Goal: Task Accomplishment & Management: Use online tool/utility

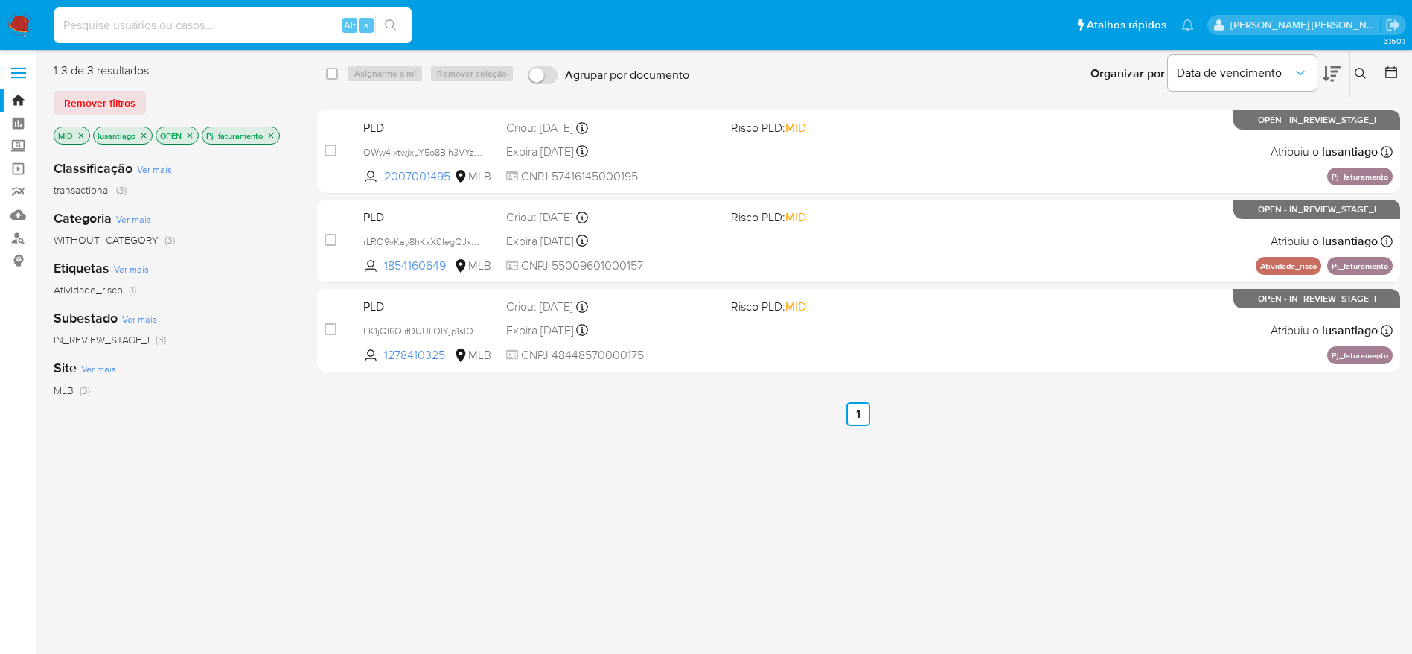
click at [235, 20] on input at bounding box center [232, 25] width 357 height 19
paste input "2434388127"
type input "2434388127"
click at [400, 27] on button "search-icon" at bounding box center [390, 25] width 31 height 21
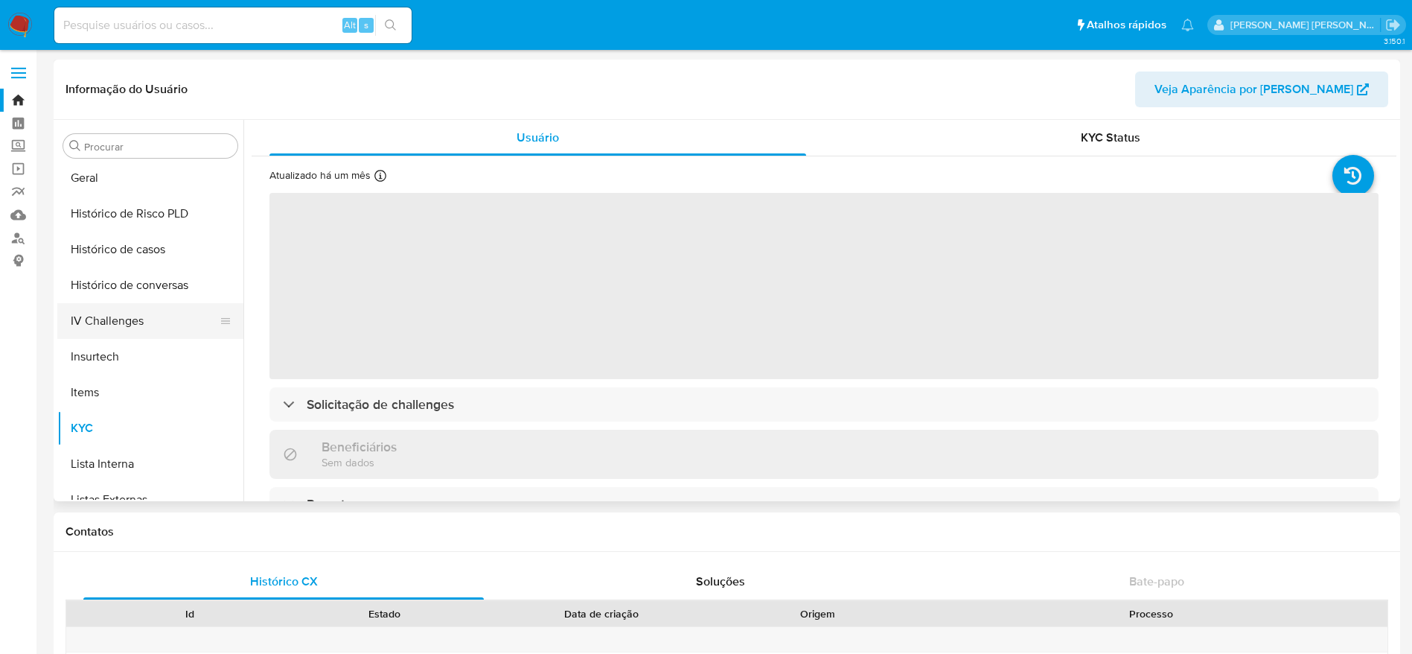
scroll to position [398, 0]
click at [124, 323] on button "Histórico de casos" at bounding box center [144, 320] width 174 height 36
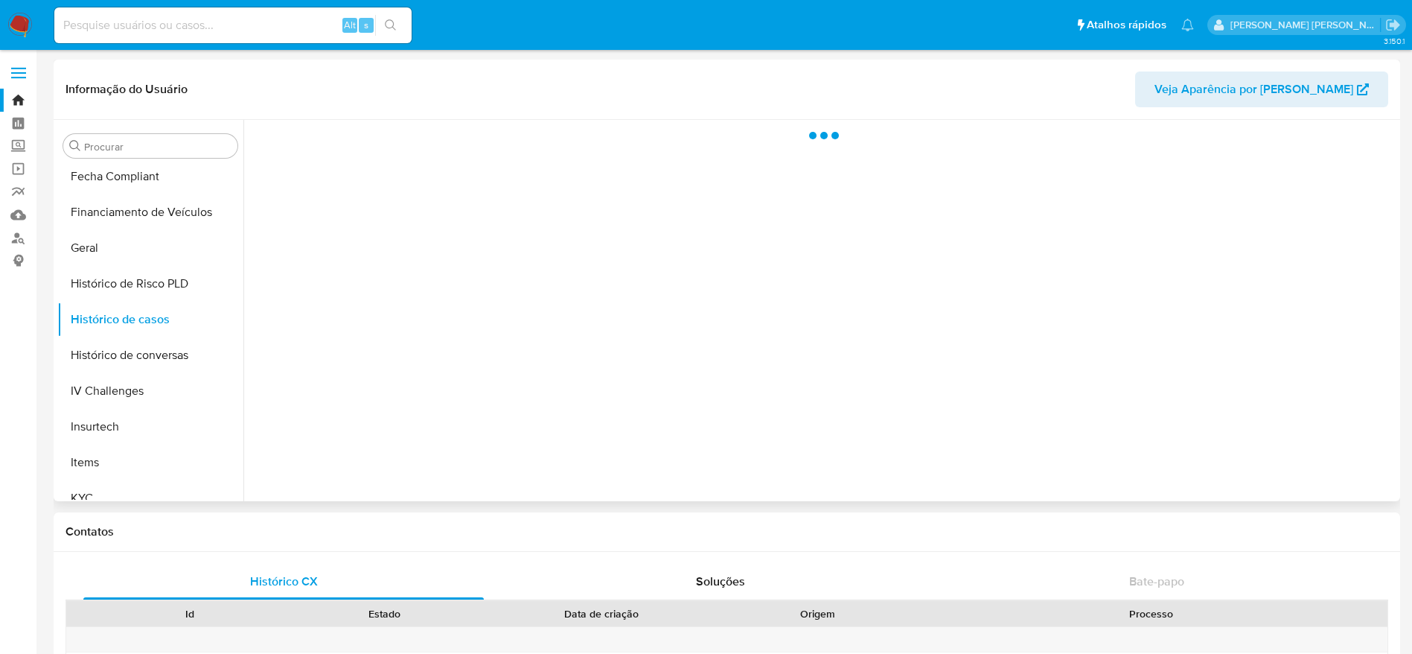
select select "10"
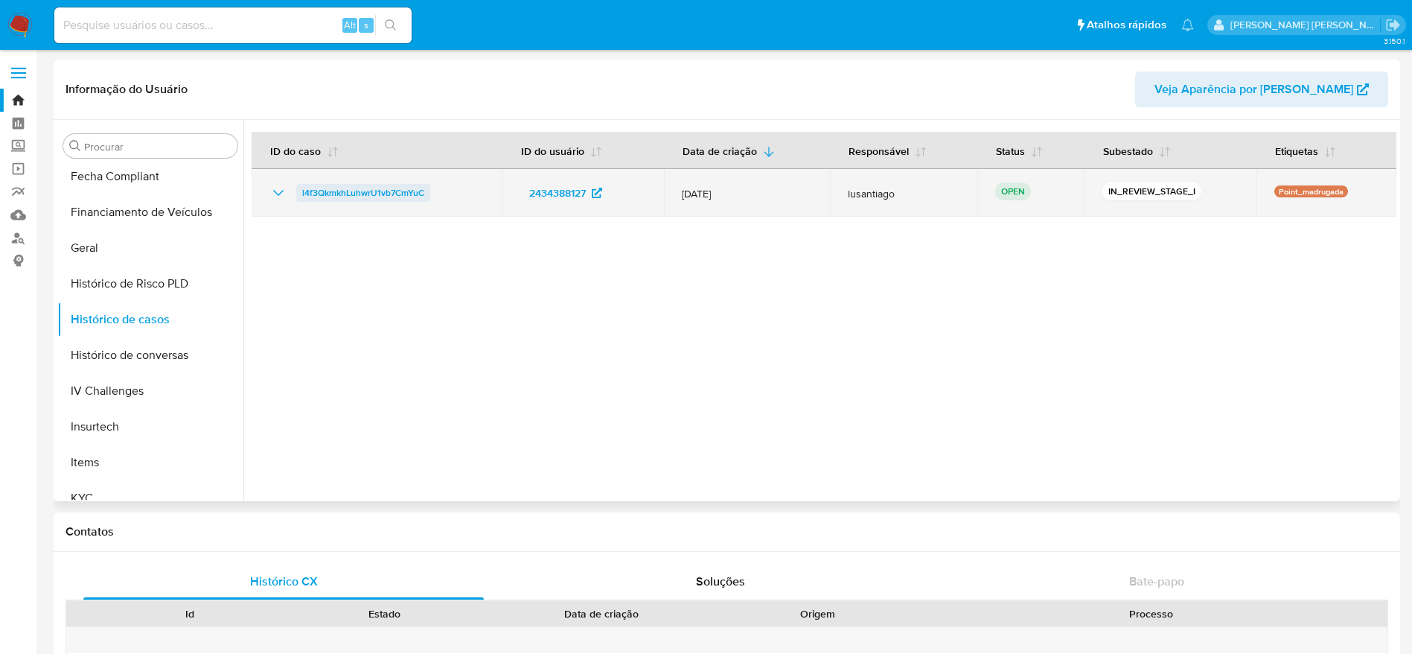
click at [320, 184] on span "l4f3QkmkhLuhwrU1vb7CmYuC" at bounding box center [363, 193] width 122 height 18
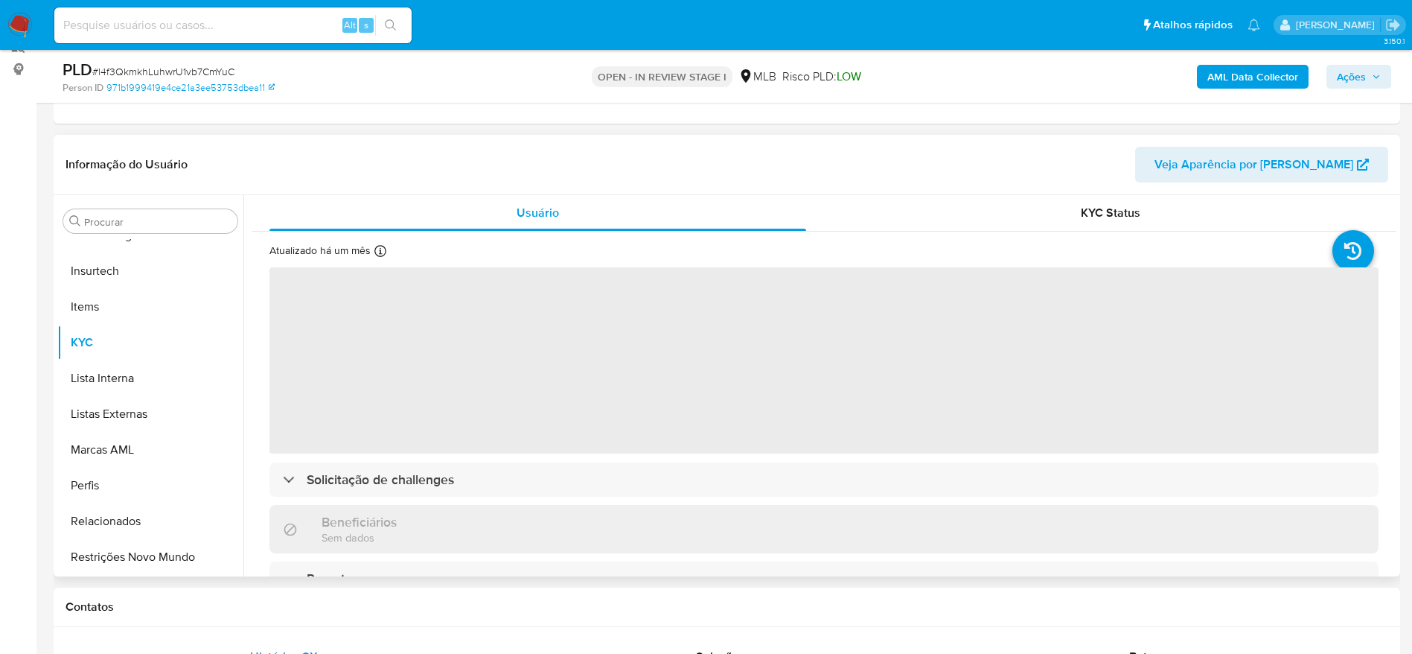
scroll to position [223, 0]
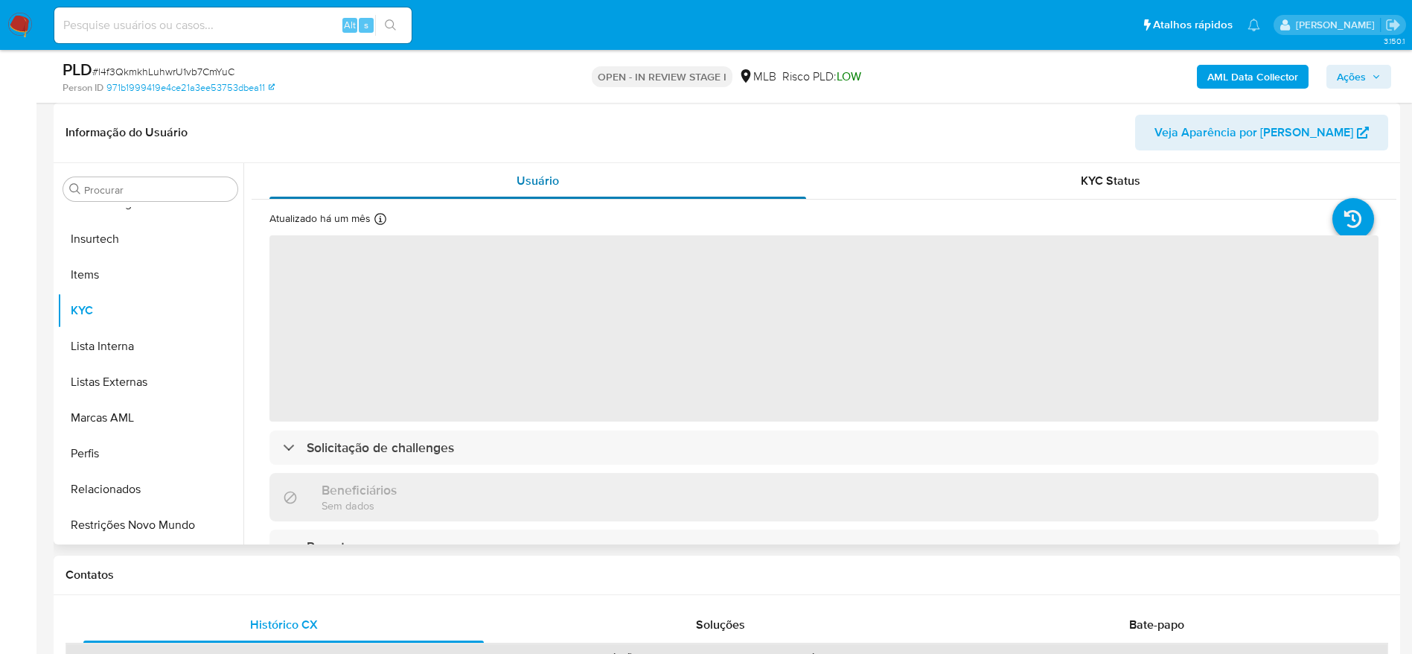
select select "10"
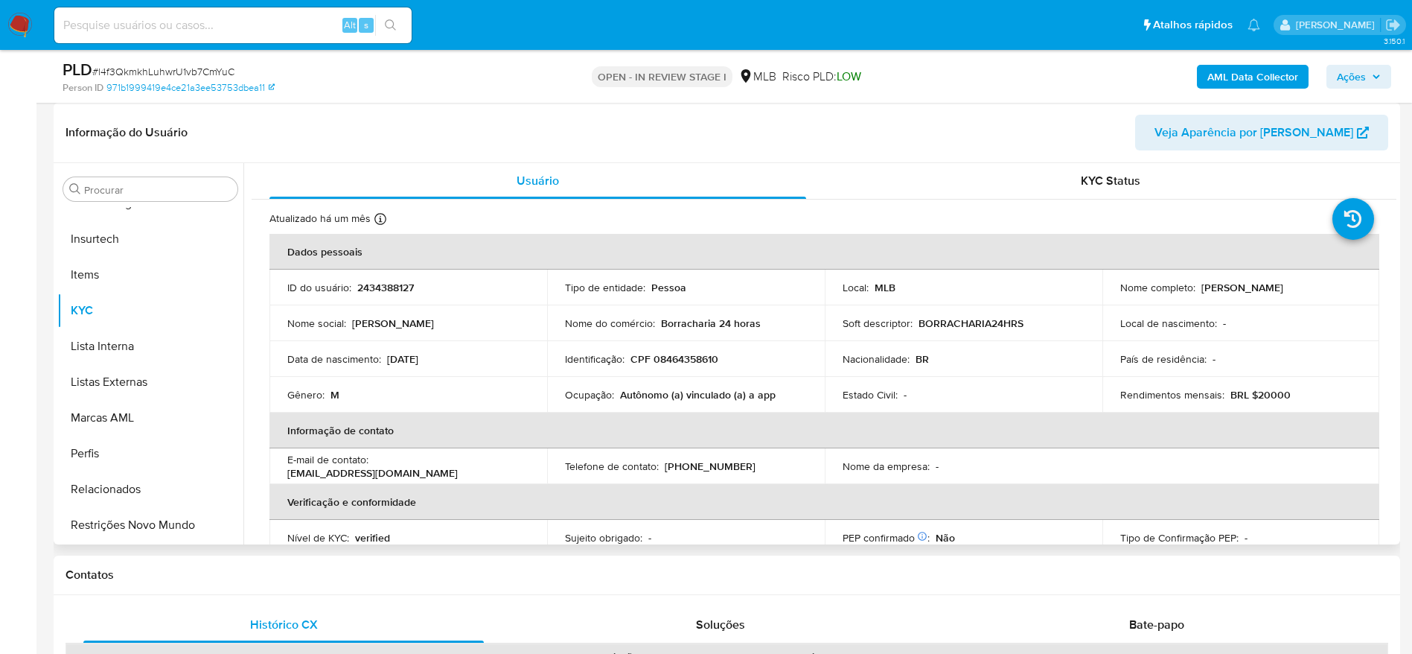
click at [672, 360] on p "CPF 08464358610" at bounding box center [675, 358] width 88 height 13
copy p "08464358610"
click at [1229, 74] on b "AML Data Collector" at bounding box center [1253, 77] width 91 height 24
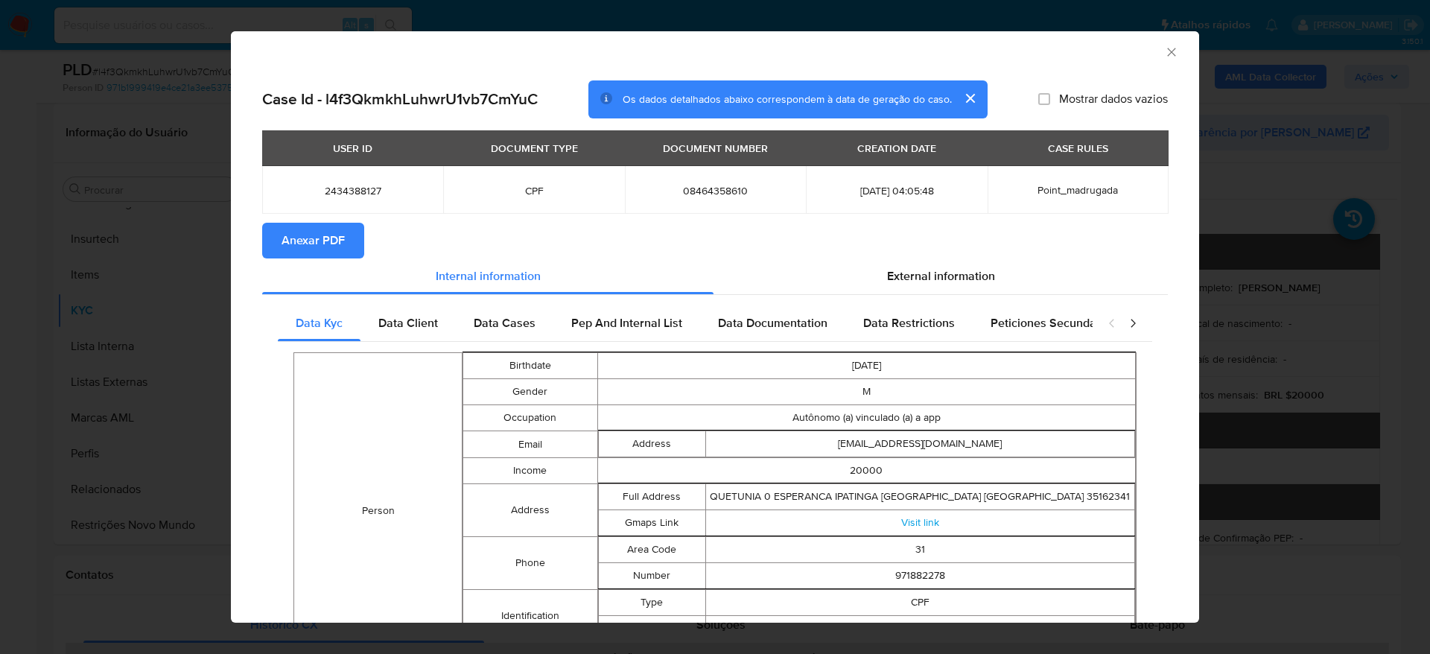
click at [321, 242] on span "Anexar PDF" at bounding box center [312, 240] width 63 height 33
click at [1164, 57] on icon "Fechar a janela" at bounding box center [1171, 52] width 15 height 15
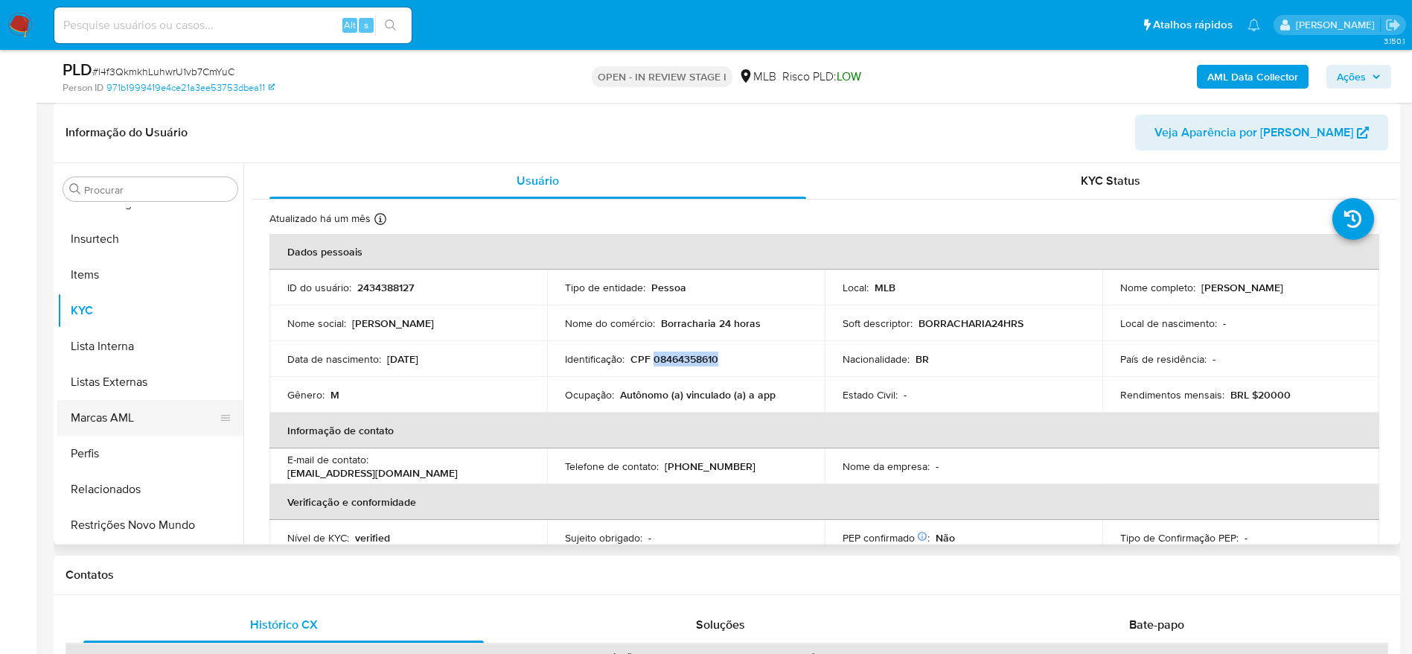
scroll to position [406, 0]
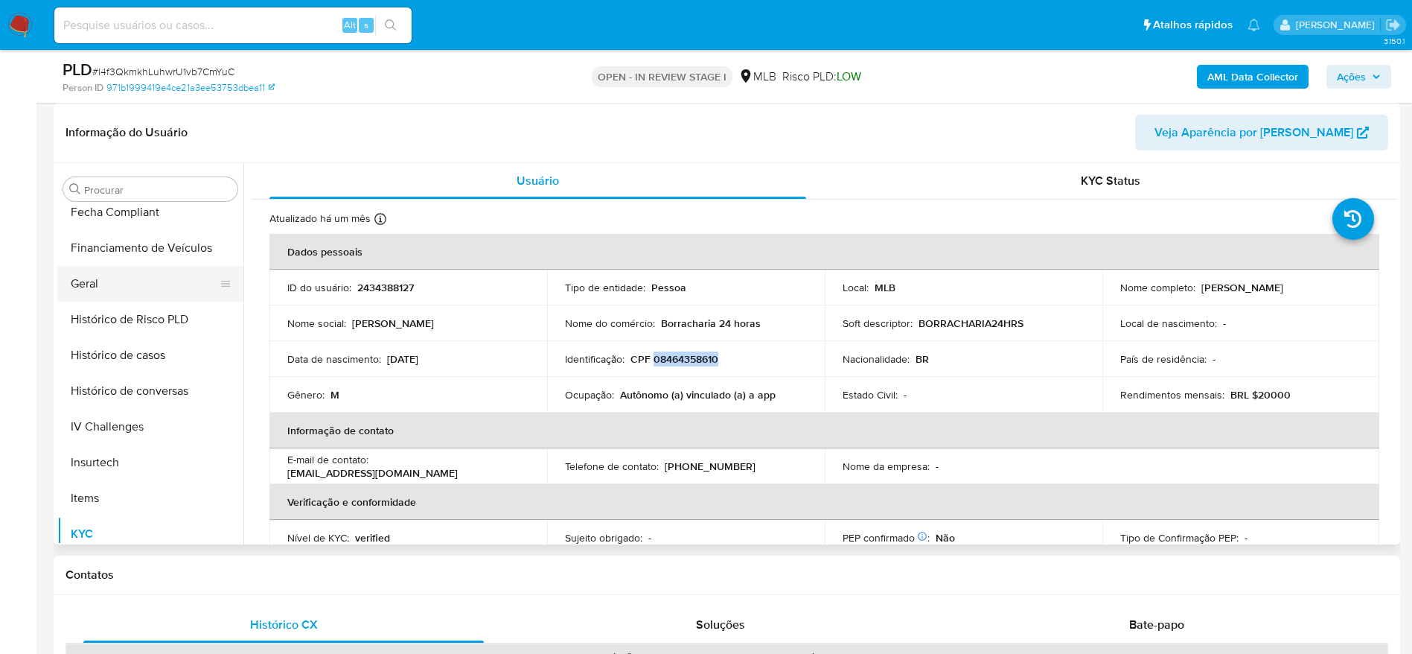
click at [110, 284] on button "Geral" at bounding box center [144, 284] width 174 height 36
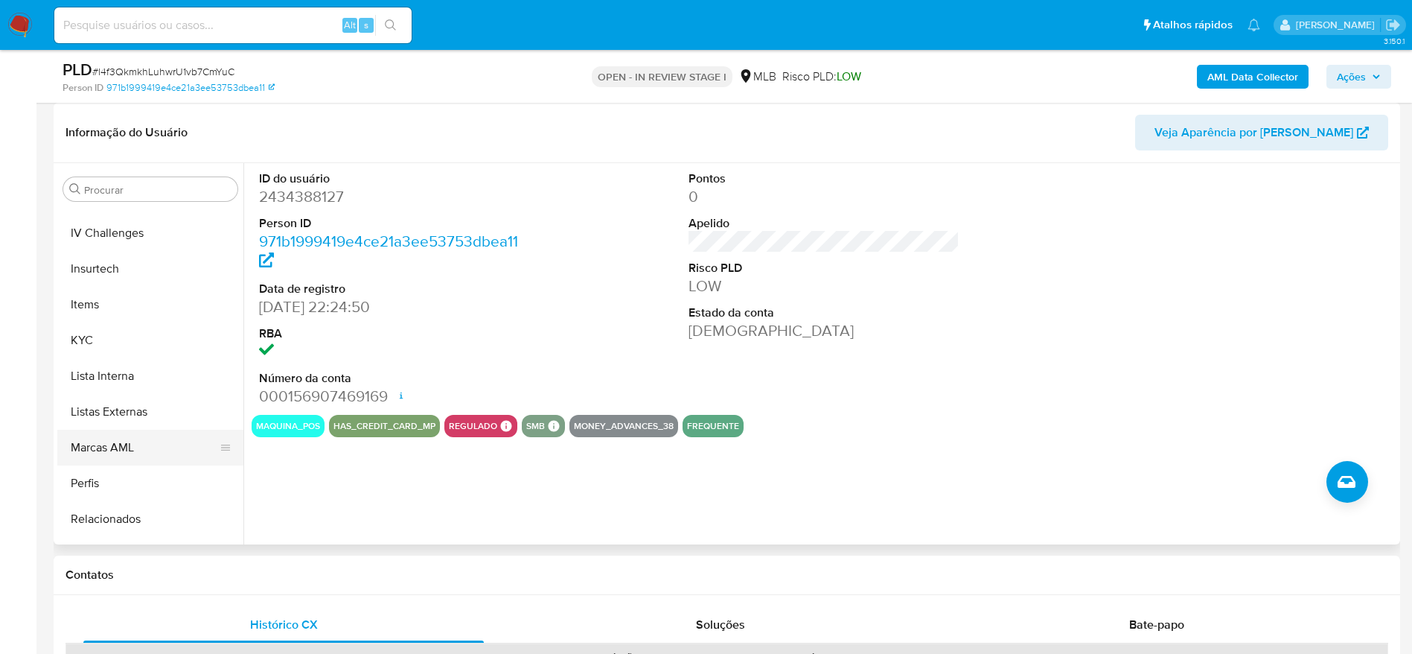
scroll to position [629, 0]
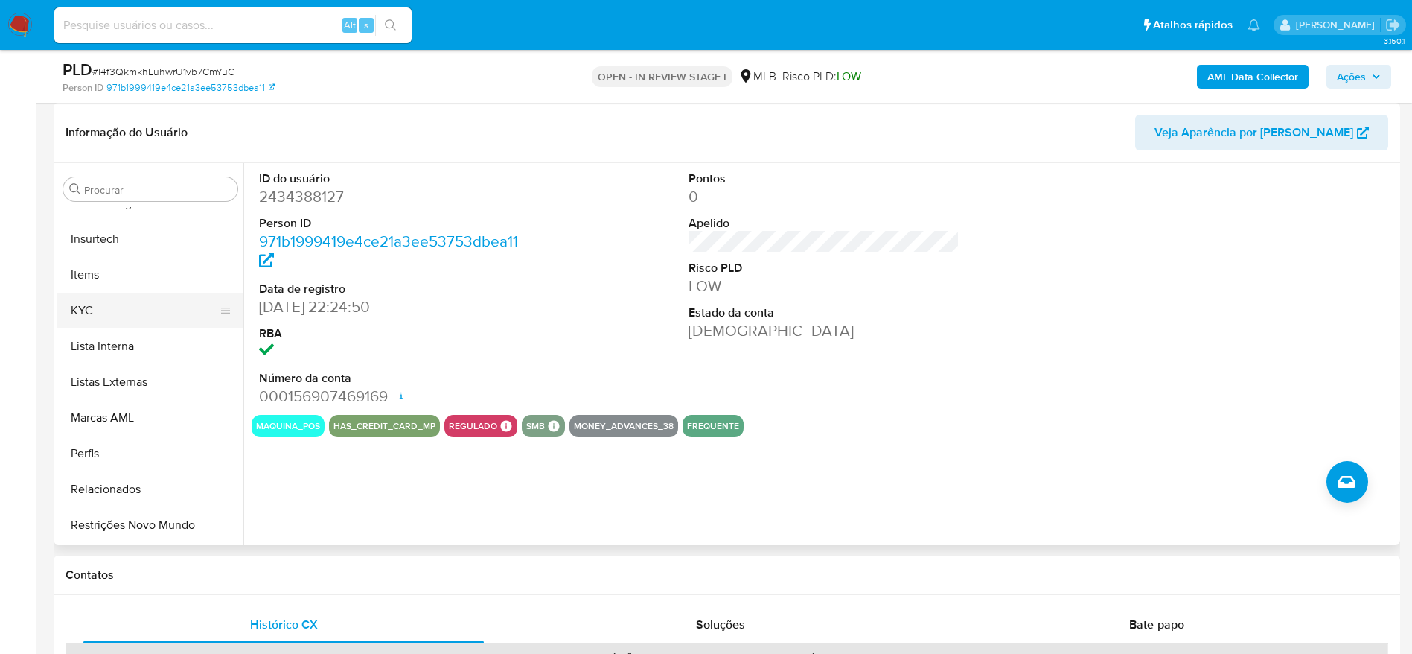
click at [105, 305] on button "KYC" at bounding box center [144, 311] width 174 height 36
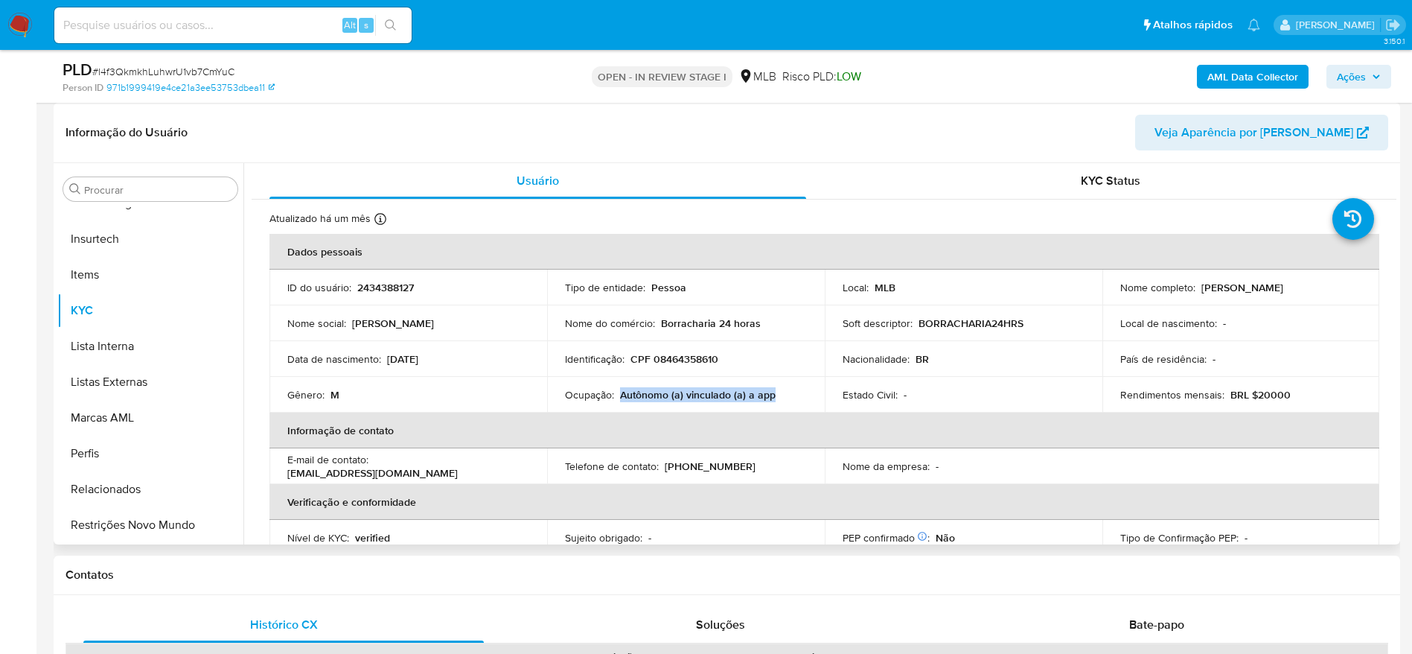
drag, startPoint x: 779, startPoint y: 393, endPoint x: 619, endPoint y: 395, distance: 160.1
click at [619, 395] on div "Ocupação : Autônomo (a) vinculado (a) a app" at bounding box center [686, 394] width 242 height 13
copy p "Autônomo (a) vinculado (a) a app"
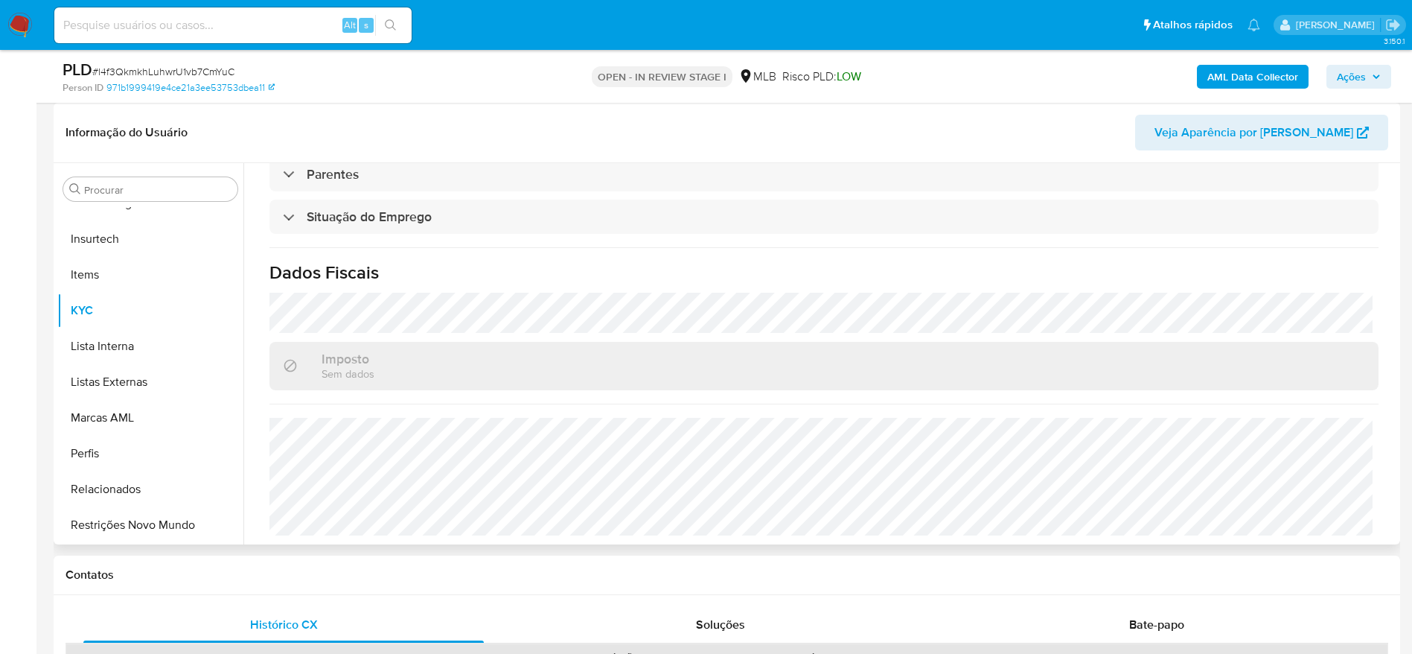
scroll to position [620, 0]
click at [1348, 71] on span "Ações" at bounding box center [1351, 77] width 29 height 24
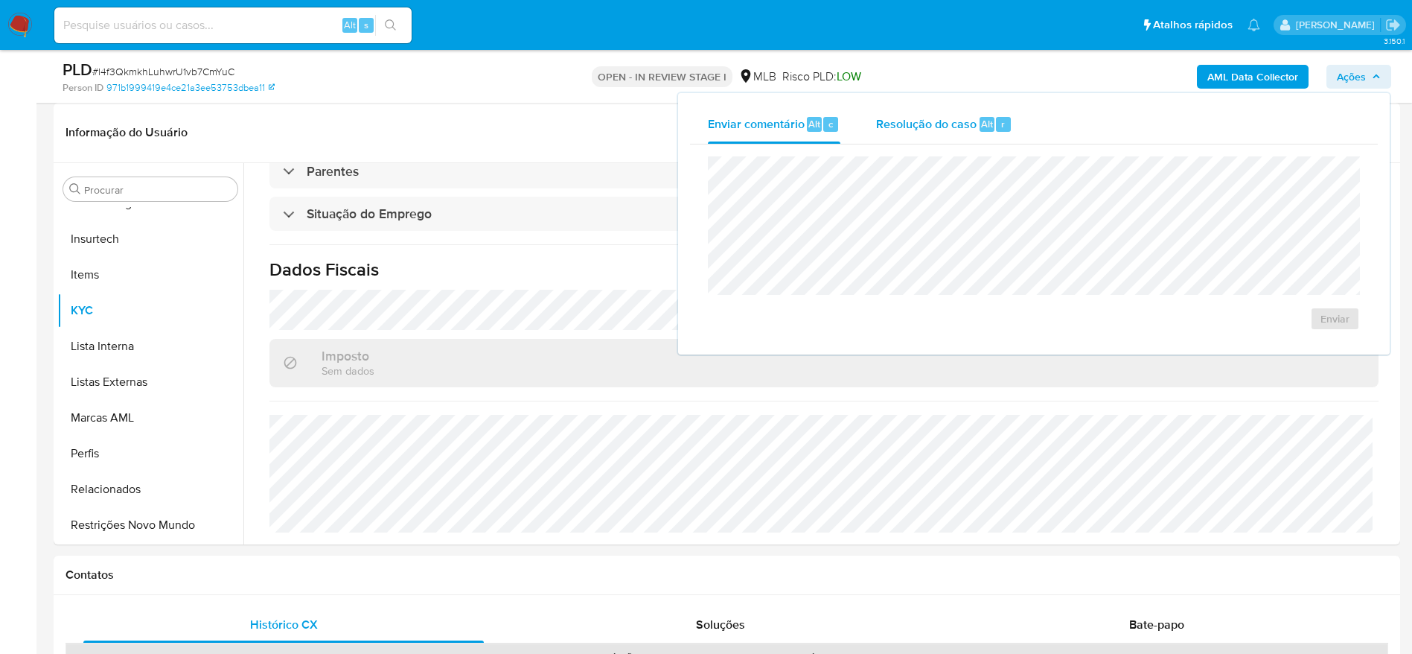
drag, startPoint x: 892, startPoint y: 115, endPoint x: 892, endPoint y: 132, distance: 16.4
click at [892, 120] on span "Resolução do caso" at bounding box center [926, 123] width 101 height 17
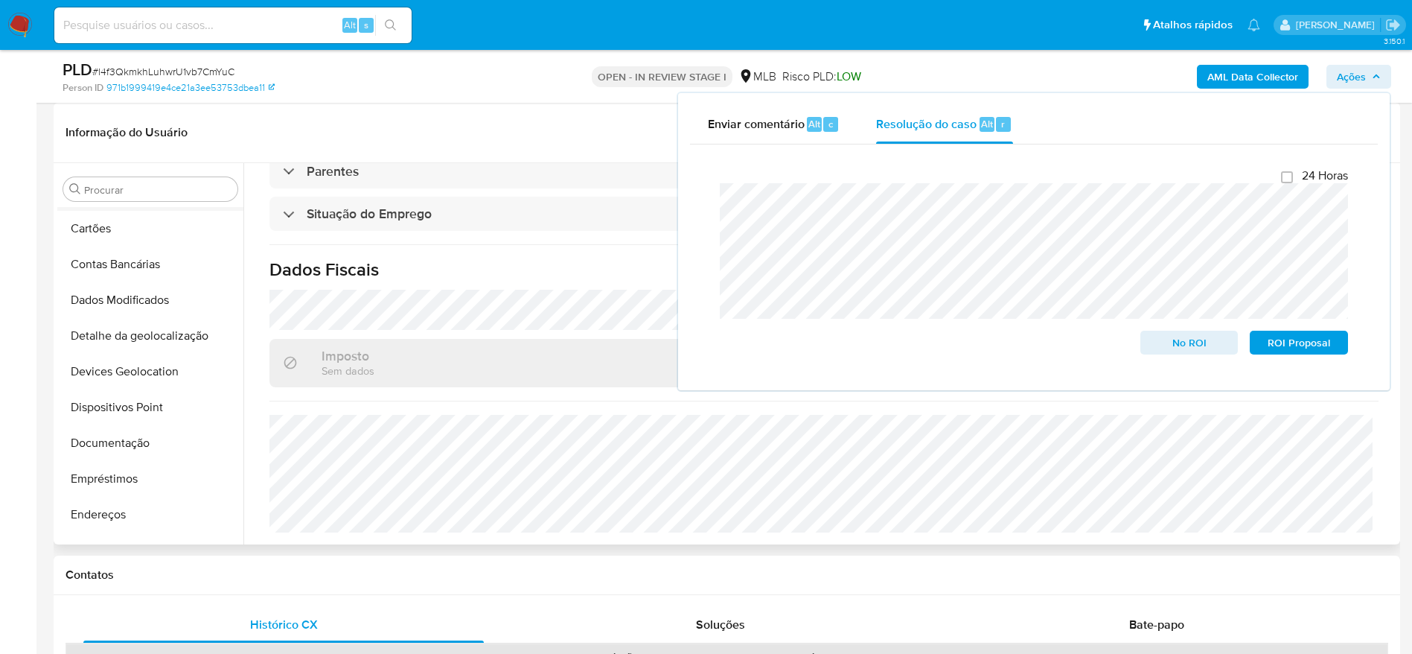
scroll to position [0, 0]
click at [150, 257] on button "Anexos" at bounding box center [144, 261] width 174 height 36
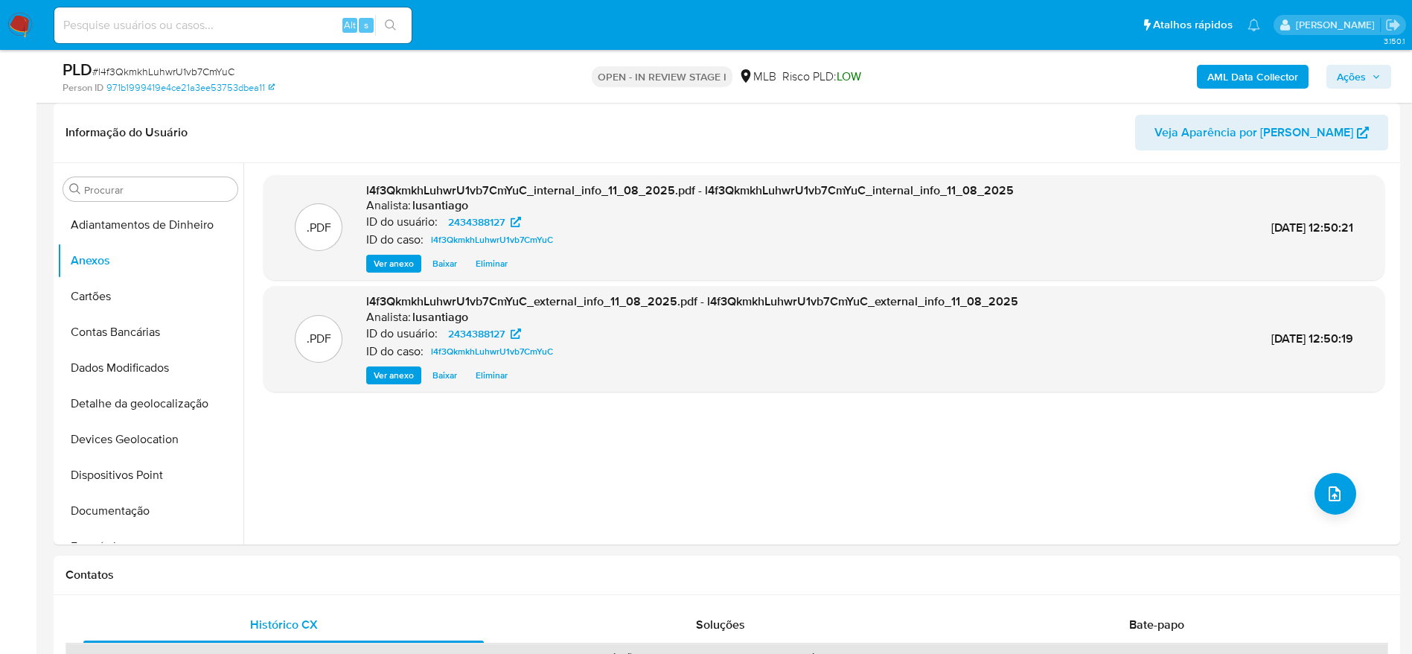
drag, startPoint x: 1379, startPoint y: 69, endPoint x: 1311, endPoint y: 89, distance: 70.7
click at [1377, 69] on span "Ações" at bounding box center [1359, 76] width 44 height 21
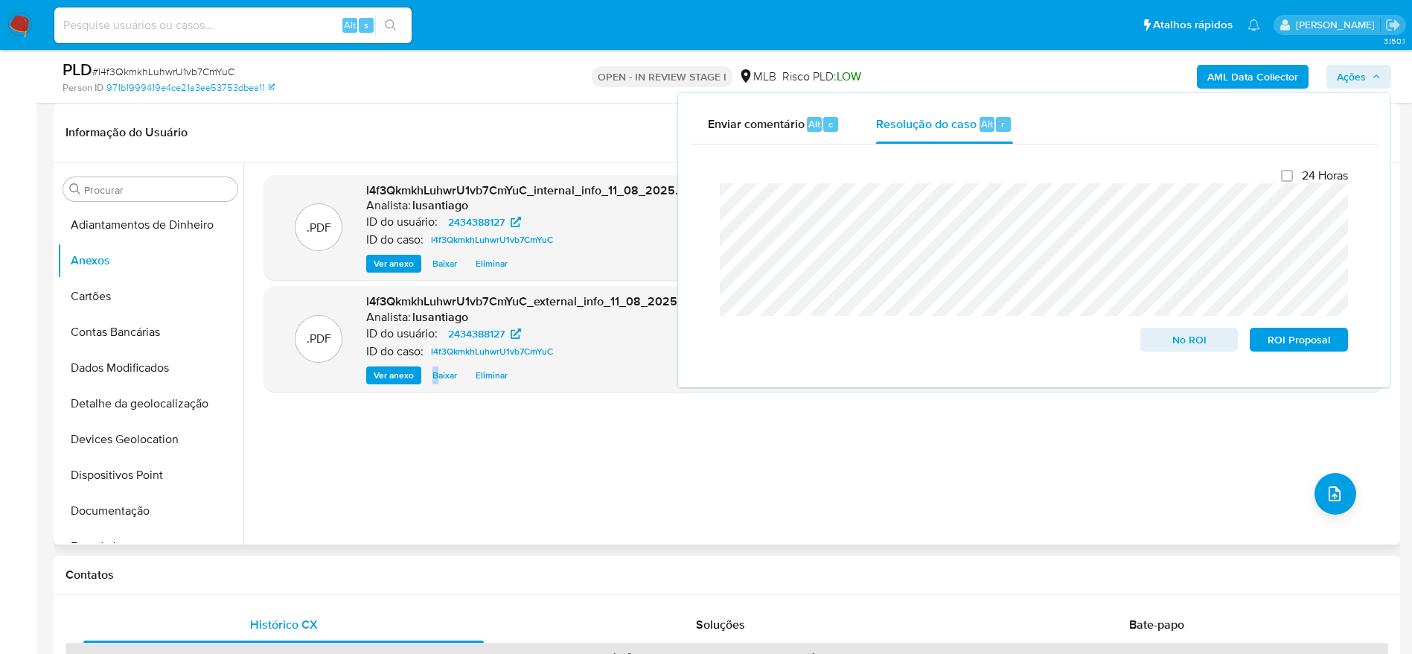
drag, startPoint x: 436, startPoint y: 517, endPoint x: 427, endPoint y: 496, distance: 23.1
click at [436, 517] on div ".PDF l4f3QkmkhLuhwrU1vb7CmYuC_internal_info_11_08_2025.pdf - l4f3QkmkhLuhwrU1vb…" at bounding box center [824, 353] width 1121 height 357
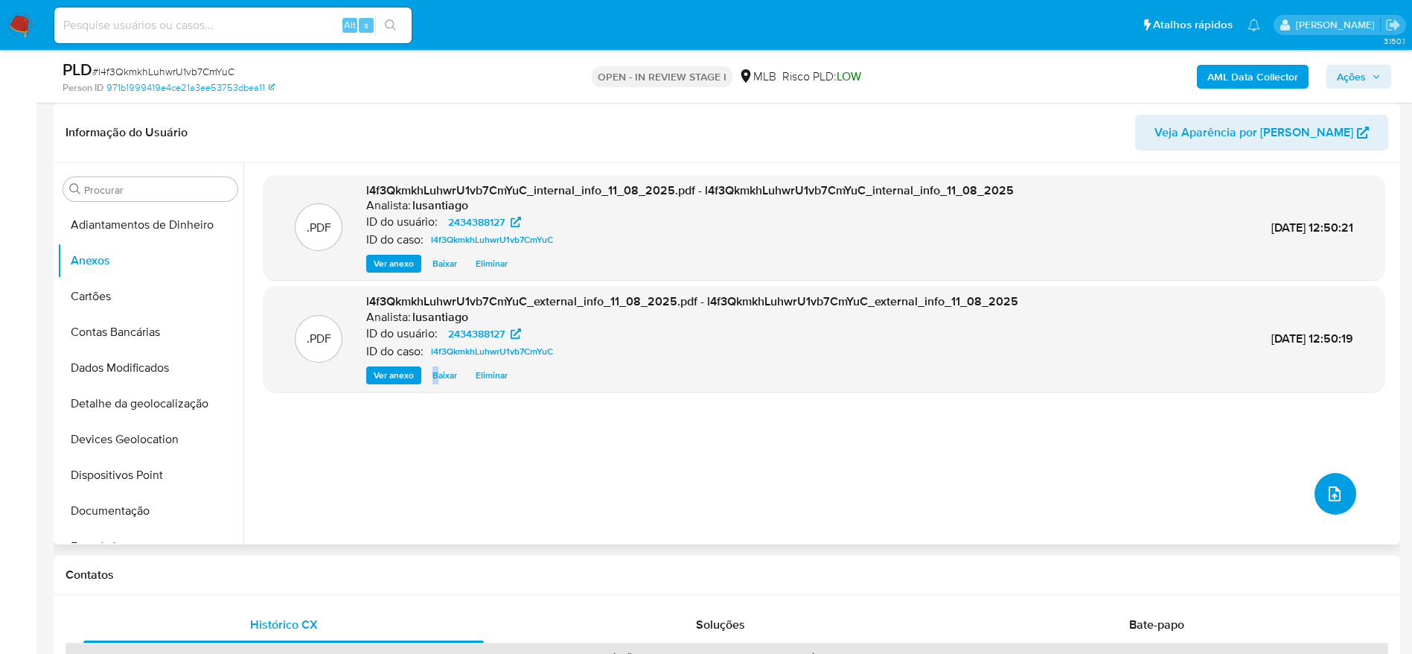
click at [1334, 481] on button "upload-file" at bounding box center [1336, 494] width 42 height 42
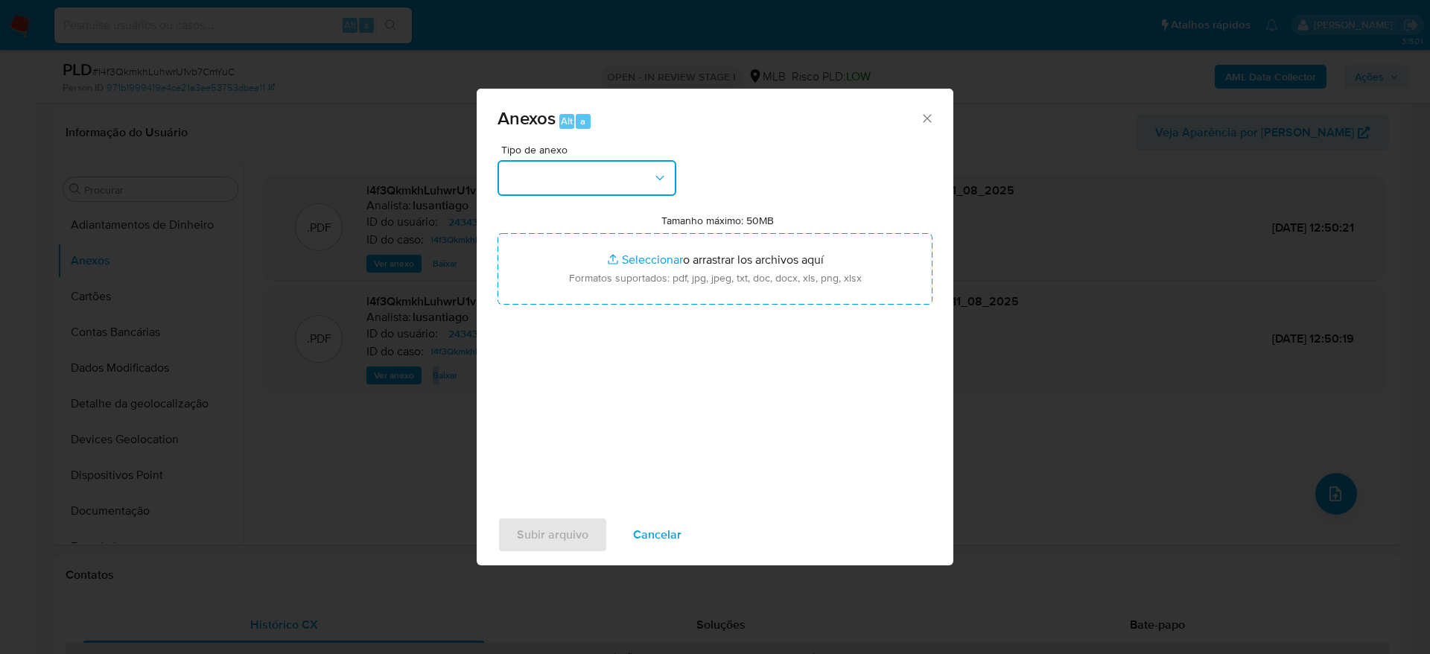
click at [584, 185] on button "button" at bounding box center [586, 178] width 179 height 36
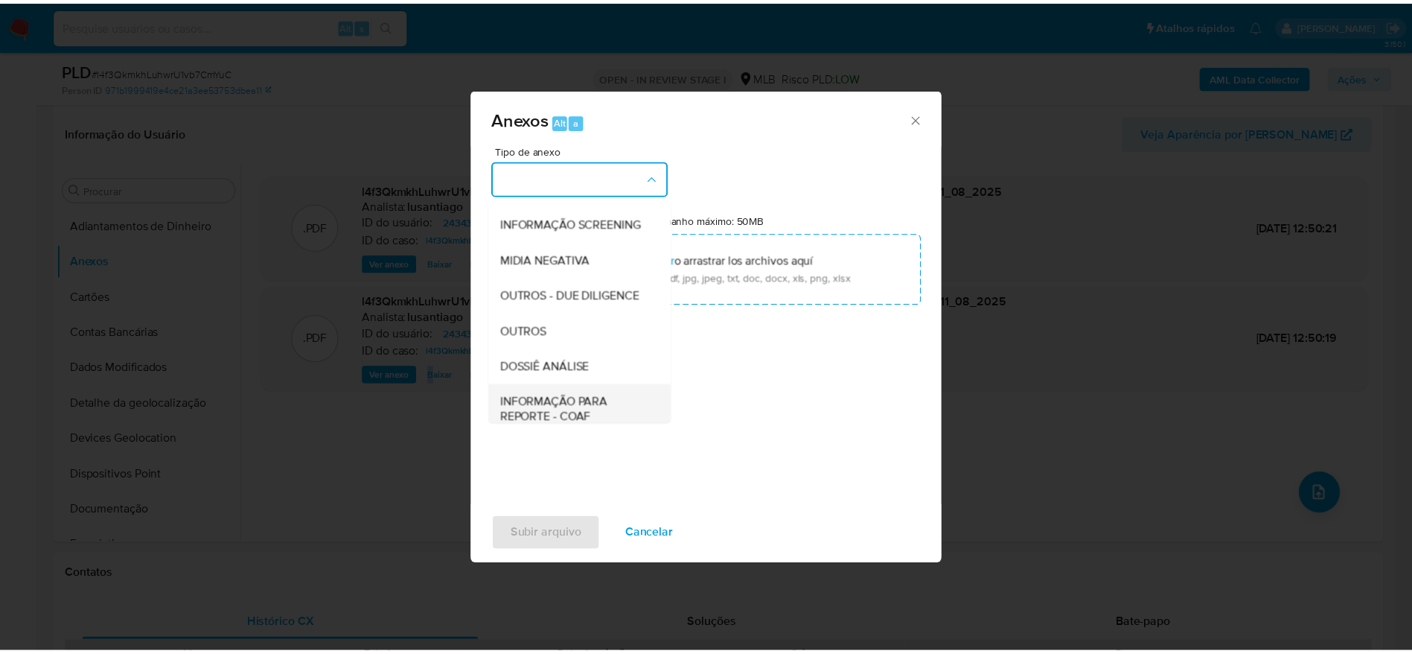
scroll to position [229, 0]
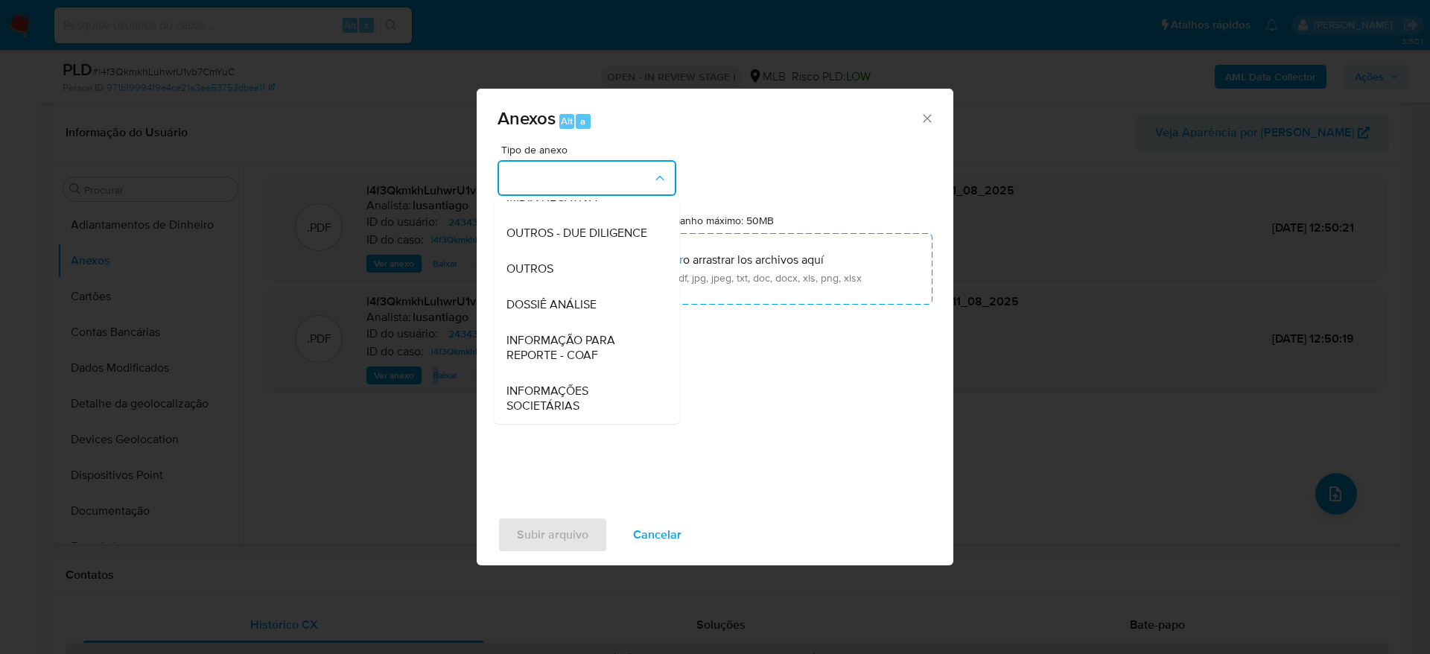
drag, startPoint x: 579, startPoint y: 299, endPoint x: 385, endPoint y: 22, distance: 337.9
click at [578, 297] on span "DOSSIÊ ANÁLISE" at bounding box center [551, 304] width 90 height 15
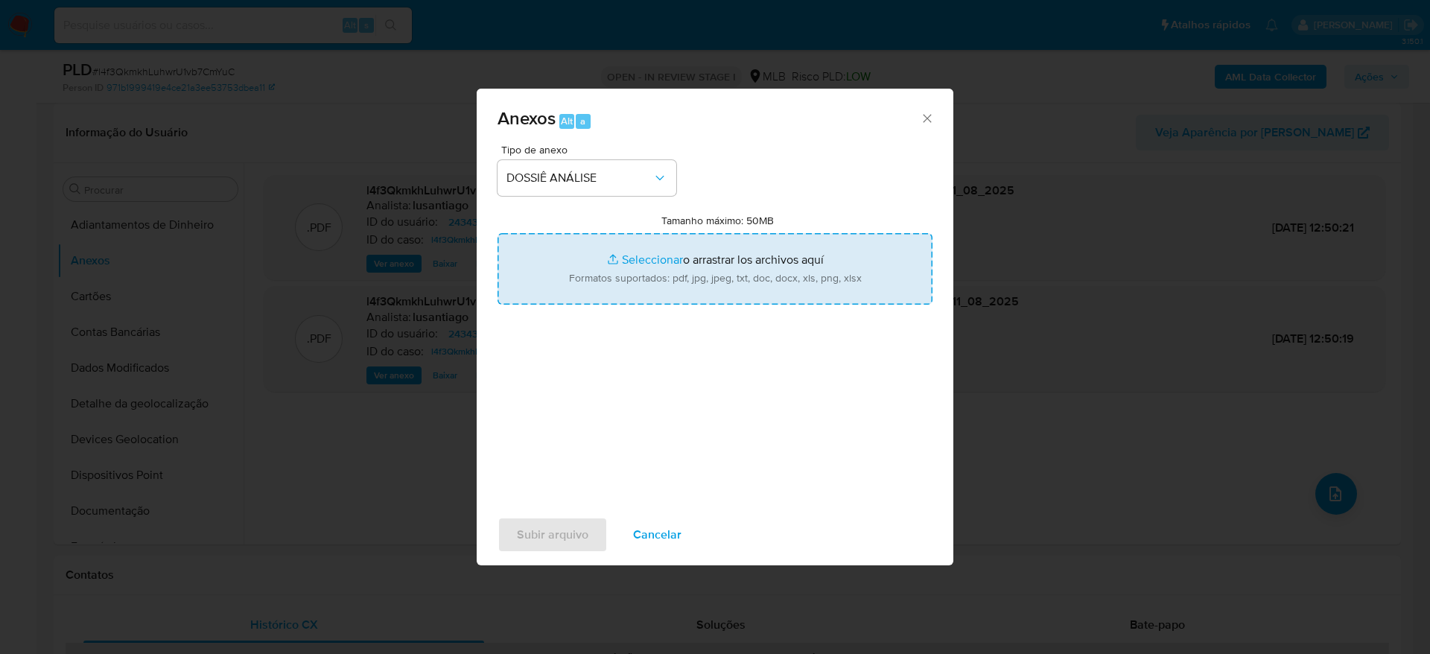
type input "C:\fakepath\Mulan 2434388127_2025_08_11_07_22_28.xlsx"
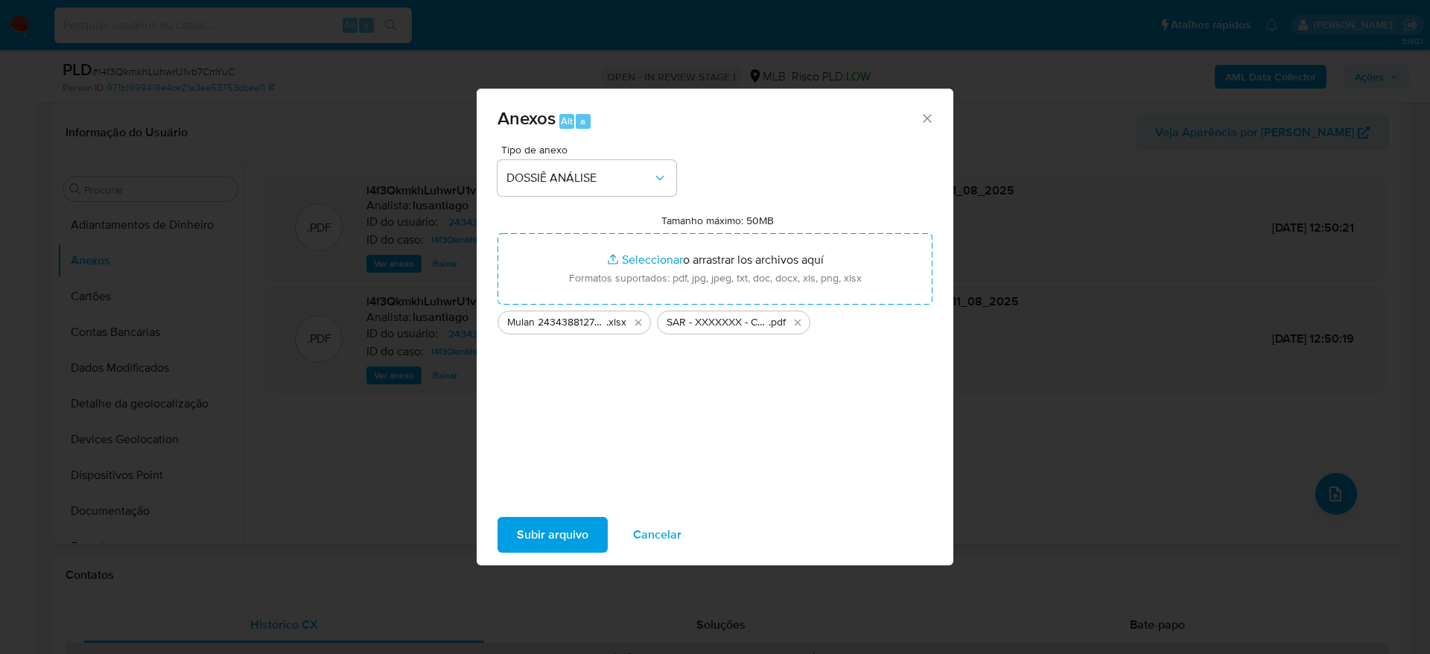
click at [568, 529] on span "Subir arquivo" at bounding box center [552, 534] width 71 height 33
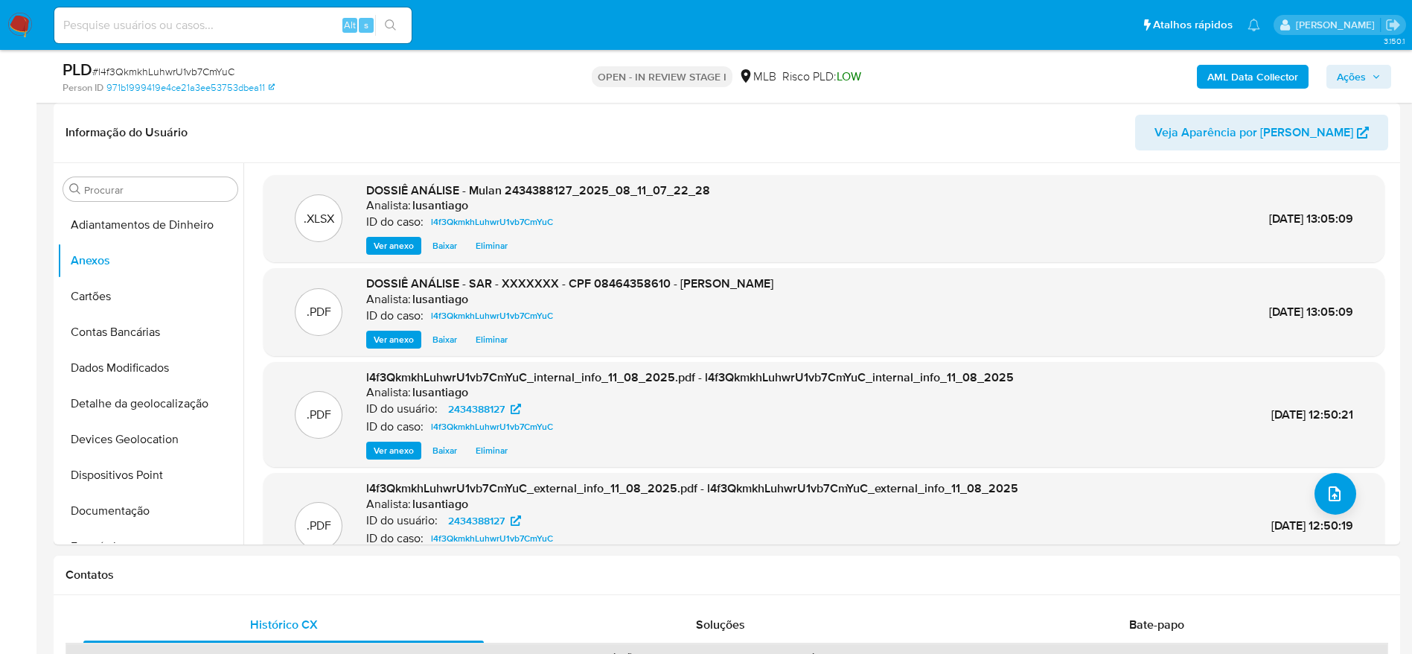
click at [1377, 81] on span "Ações" at bounding box center [1359, 76] width 44 height 21
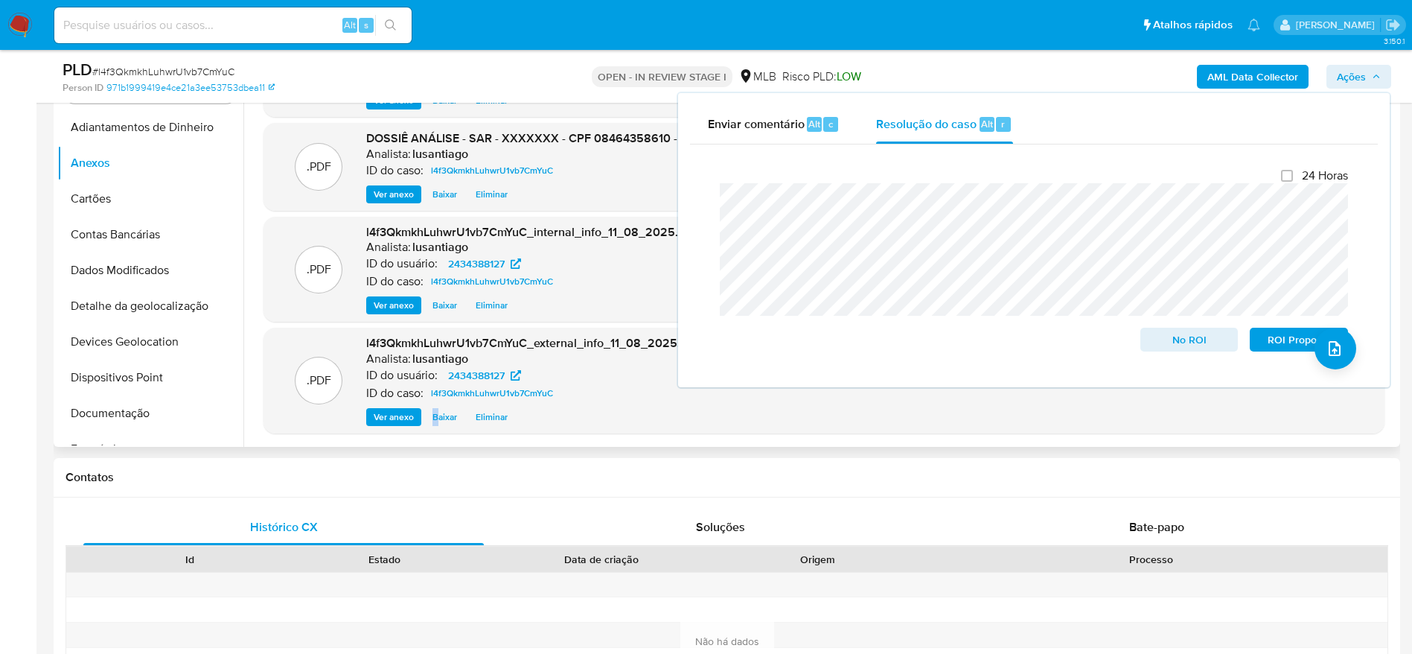
scroll to position [0, 0]
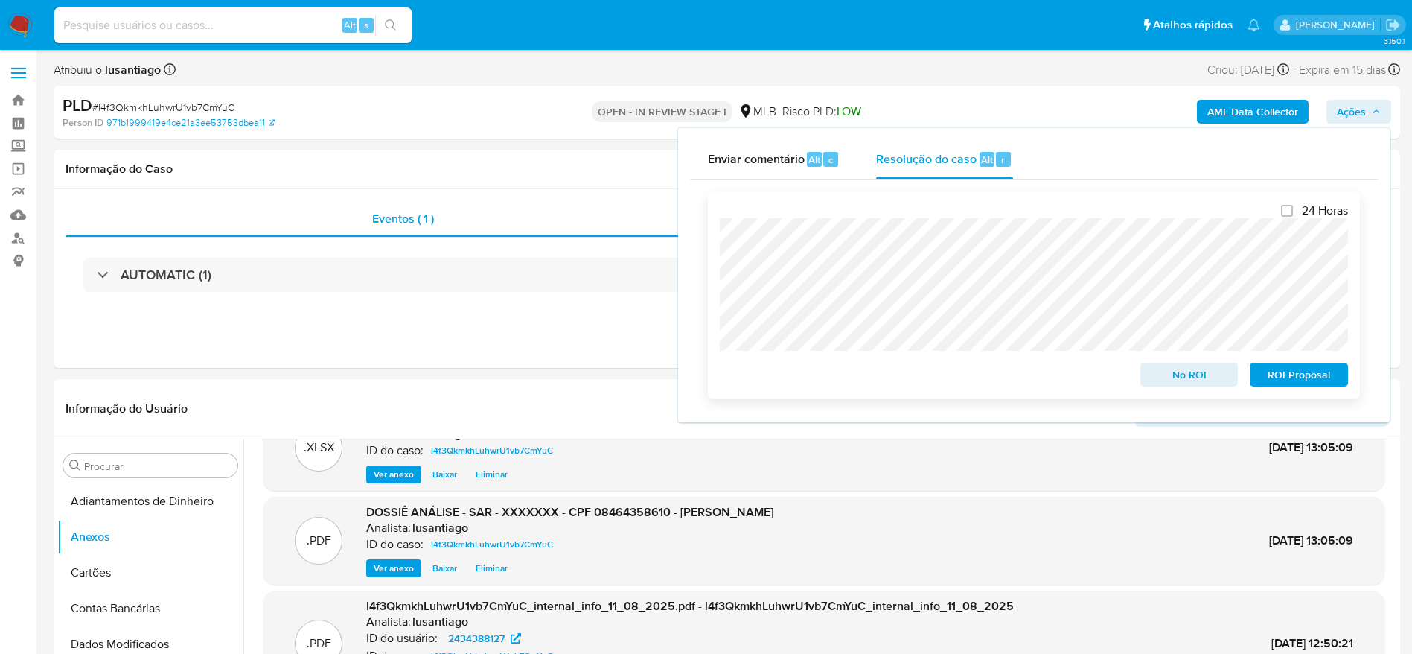
click at [1287, 379] on span "ROI Proposal" at bounding box center [1299, 374] width 77 height 21
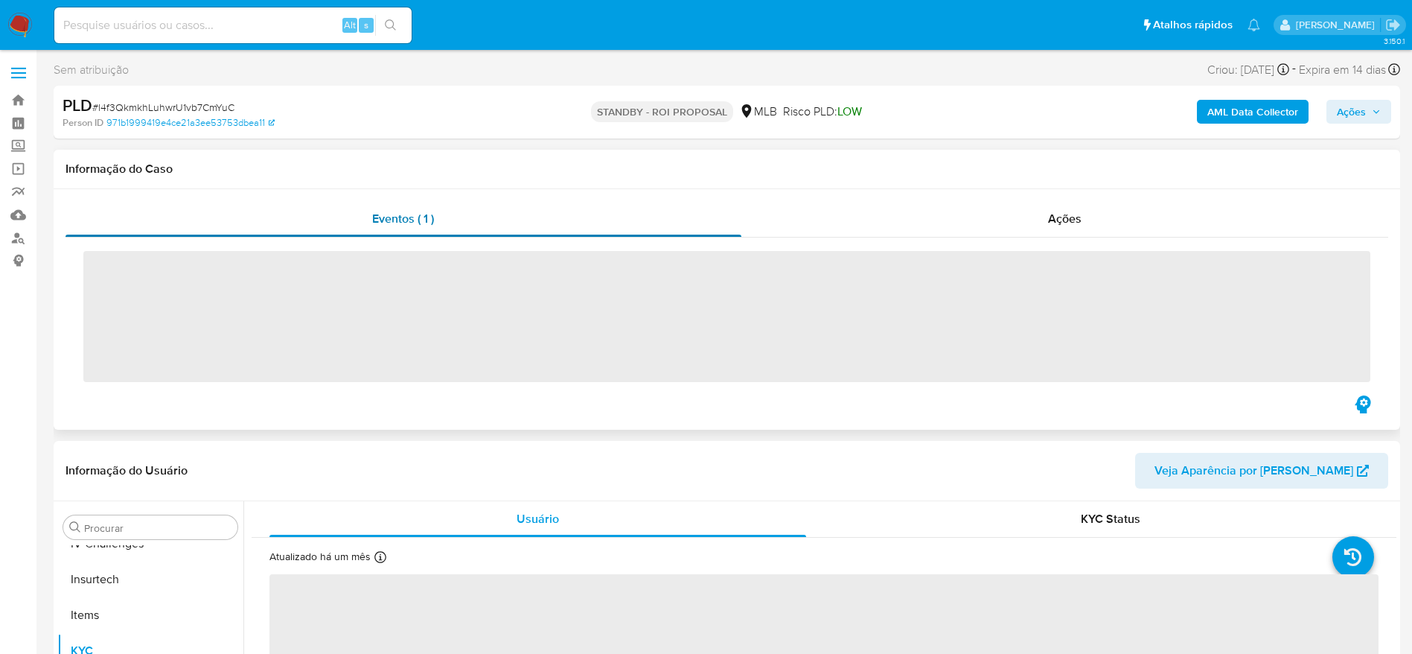
scroll to position [629, 0]
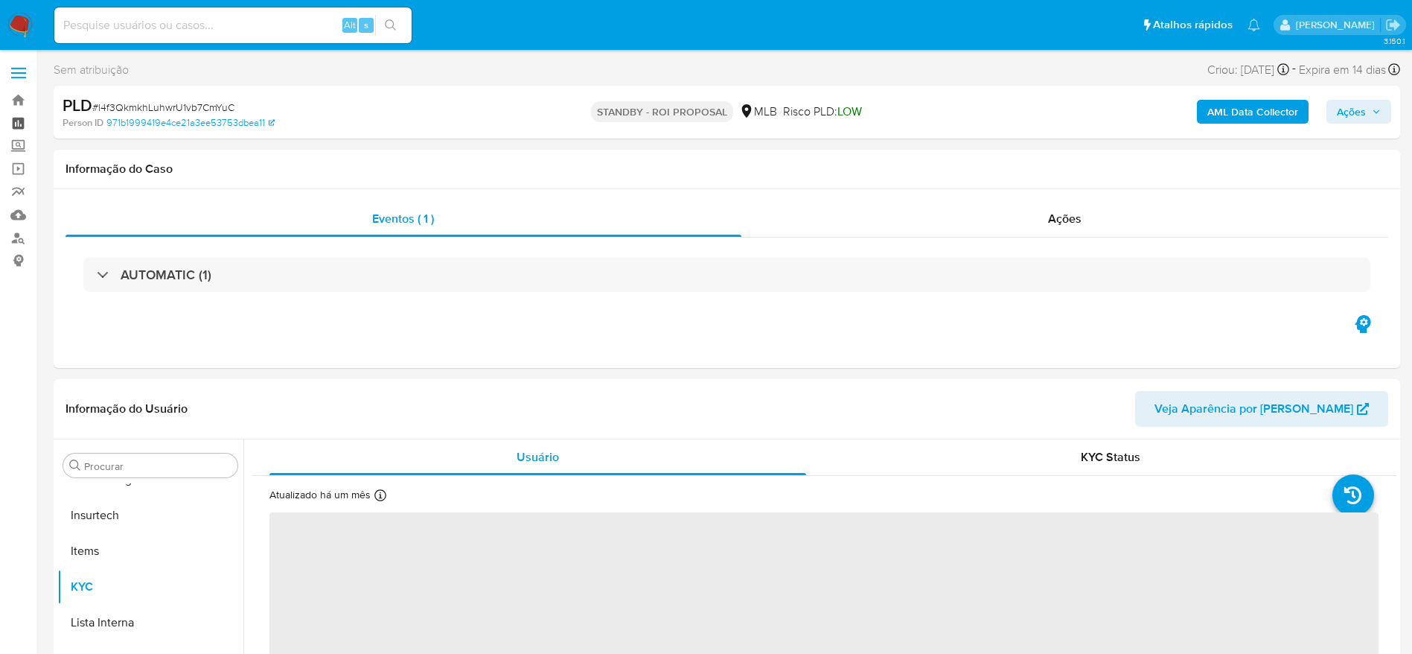
click at [14, 121] on link "Painel" at bounding box center [88, 123] width 177 height 23
